Goal: Information Seeking & Learning: Check status

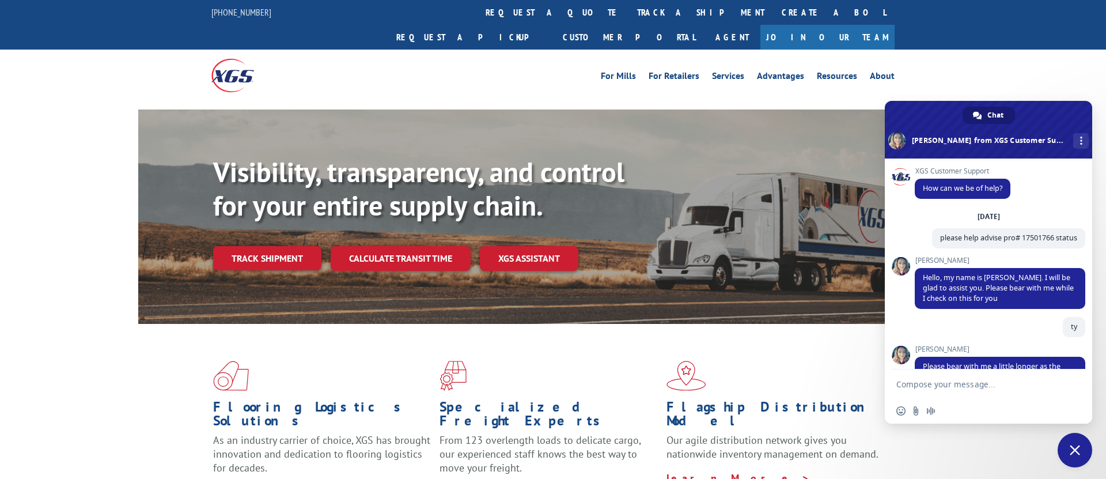
scroll to position [2, 0]
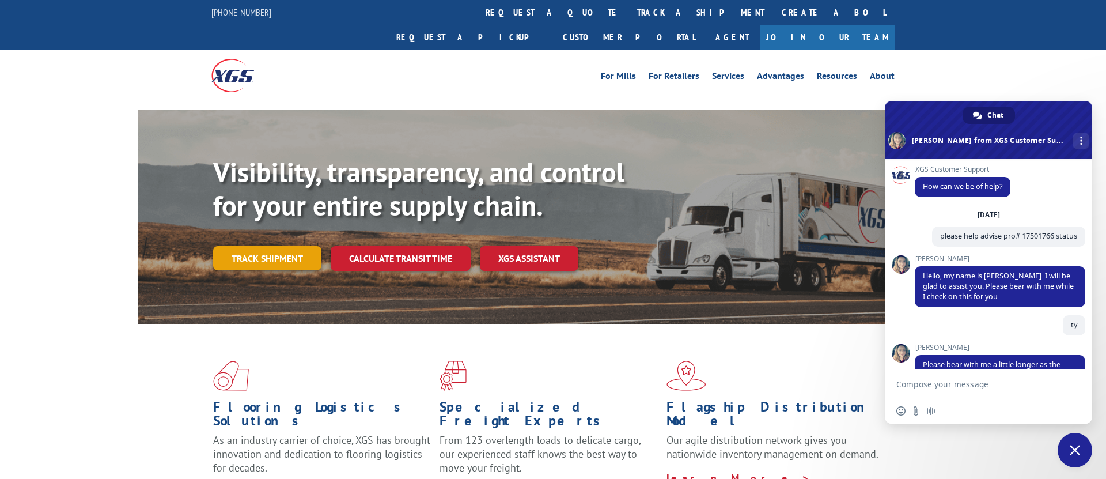
click at [268, 246] on link "Track shipment" at bounding box center [267, 258] width 108 height 24
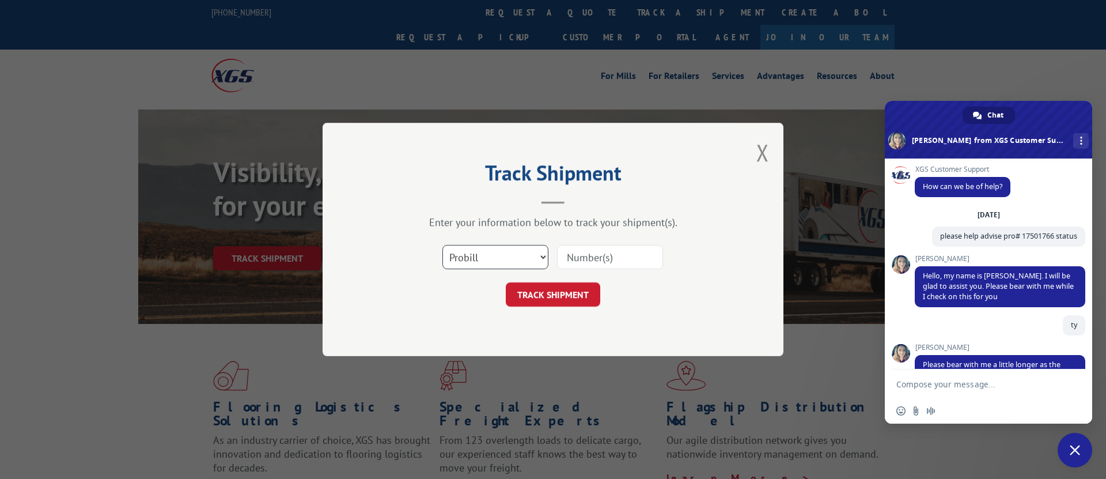
click at [510, 258] on select "Select category... Probill BOL PO" at bounding box center [495, 257] width 106 height 24
select select "bol"
click at [442, 245] on select "Select category... Probill BOL PO" at bounding box center [495, 257] width 106 height 24
drag, startPoint x: 599, startPoint y: 258, endPoint x: 548, endPoint y: 301, distance: 67.1
click at [599, 258] on input at bounding box center [610, 257] width 106 height 24
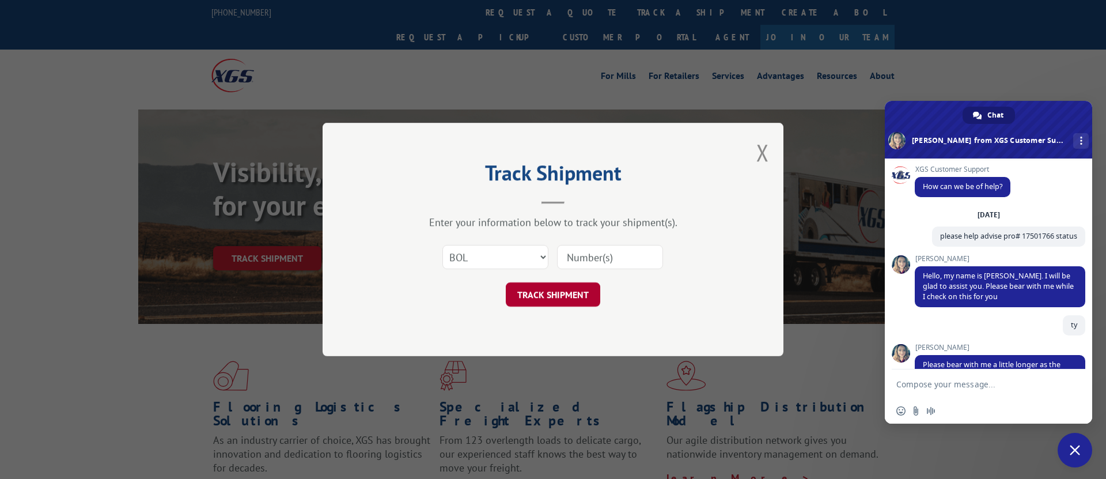
paste input "GYY620272743"
type input "GYY620272743"
drag, startPoint x: 548, startPoint y: 301, endPoint x: 725, endPoint y: 133, distance: 244.1
click at [548, 300] on button "TRACK SHIPMENT" at bounding box center [553, 294] width 94 height 24
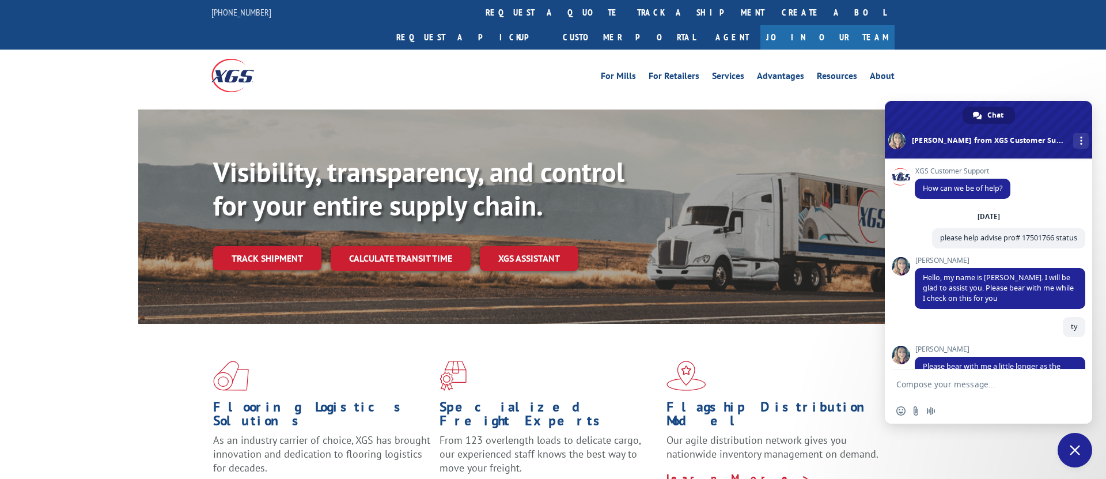
scroll to position [2, 0]
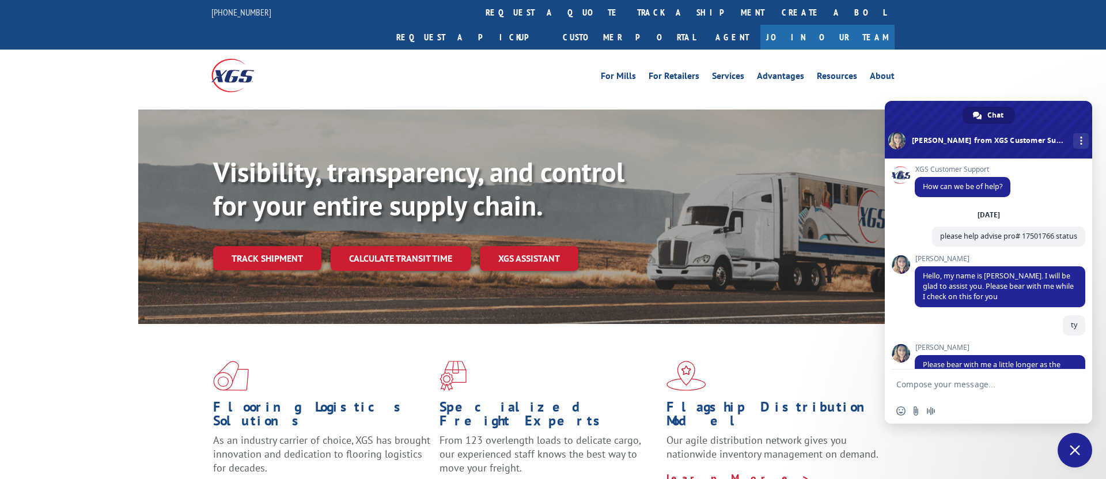
click at [270, 246] on link "Track shipment" at bounding box center [267, 258] width 108 height 24
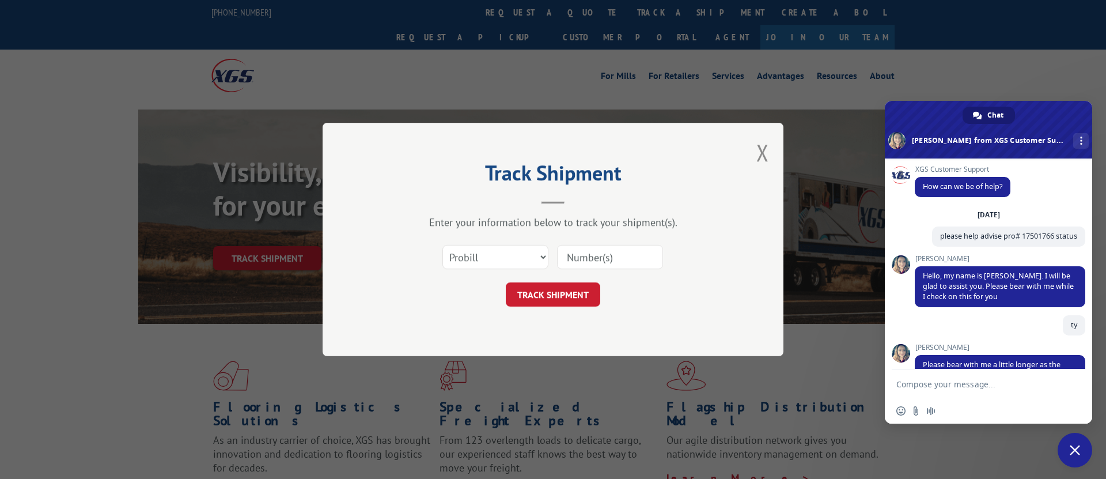
click at [636, 262] on input at bounding box center [610, 257] width 106 height 24
drag, startPoint x: 647, startPoint y: 261, endPoint x: 586, endPoint y: 295, distance: 69.4
click at [646, 261] on input at bounding box center [610, 257] width 106 height 24
paste input "17501766"
type input "17501766"
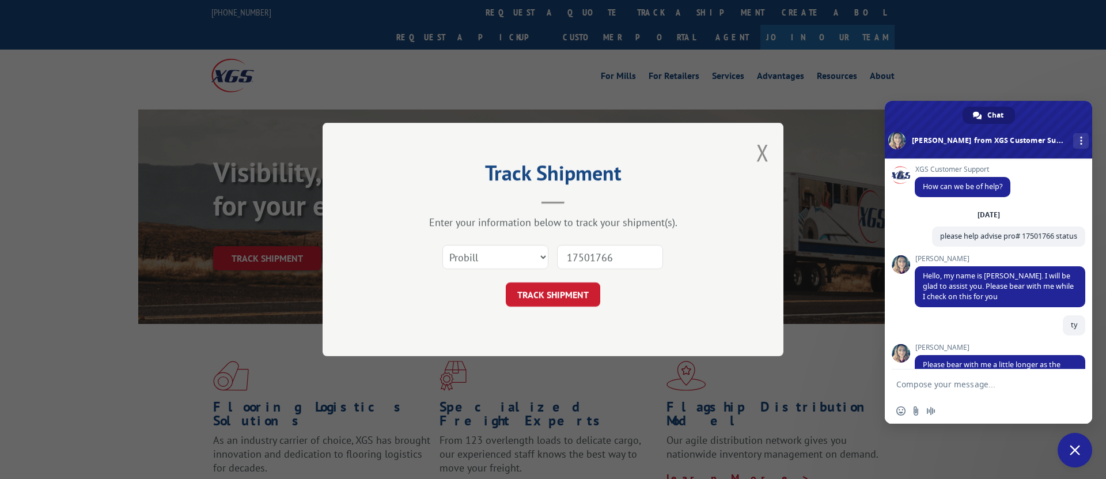
click at [572, 305] on button "TRACK SHIPMENT" at bounding box center [553, 294] width 94 height 24
